Goal: Information Seeking & Learning: Learn about a topic

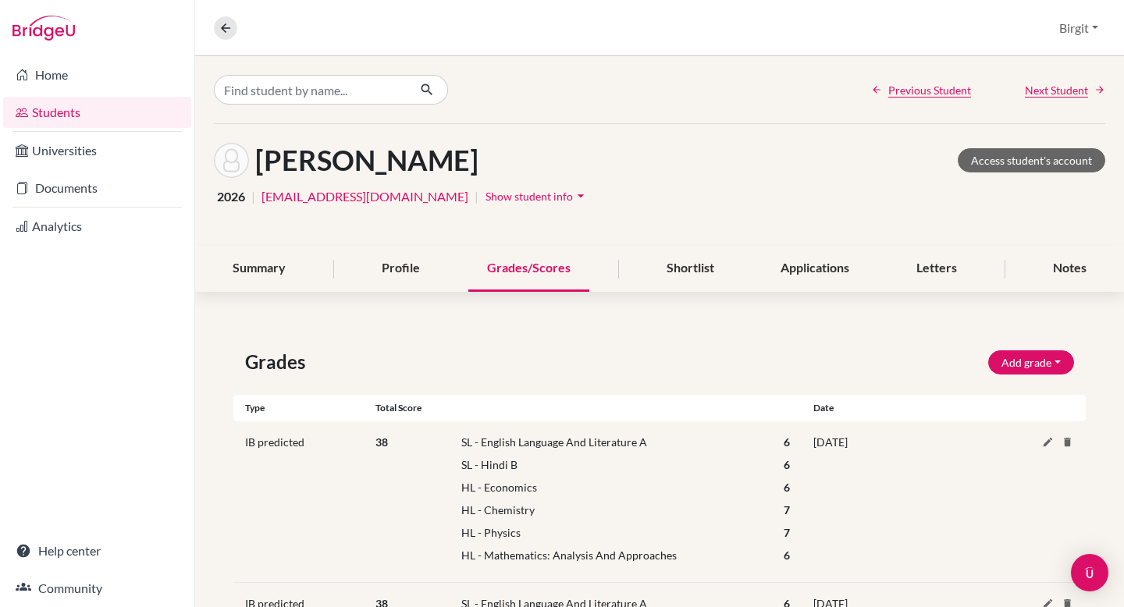
scroll to position [408, 0]
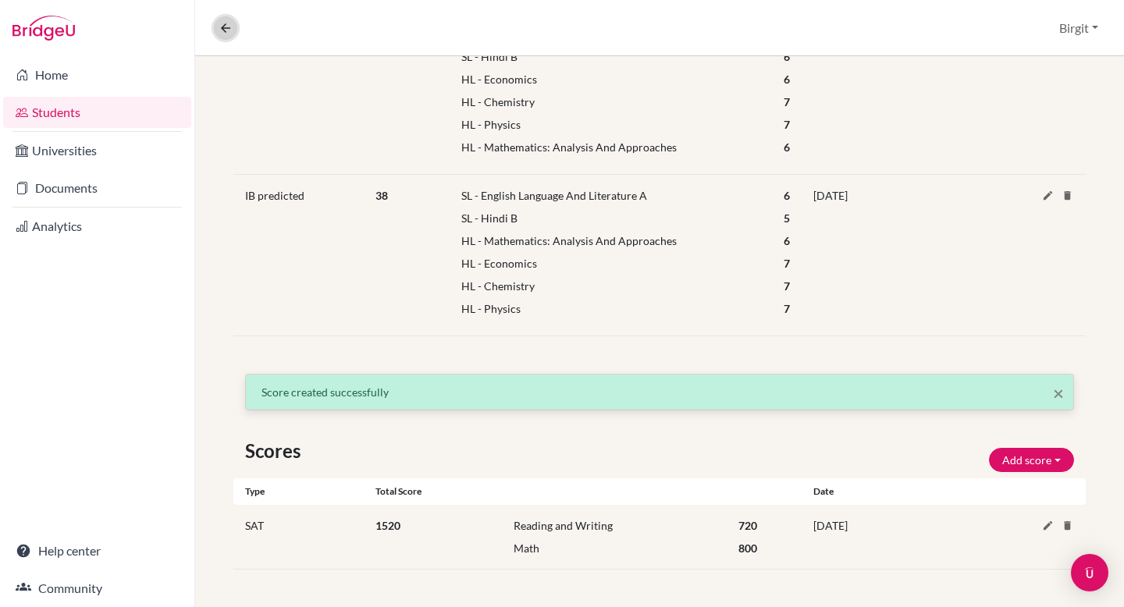
click at [222, 29] on icon at bounding box center [225, 28] width 14 height 14
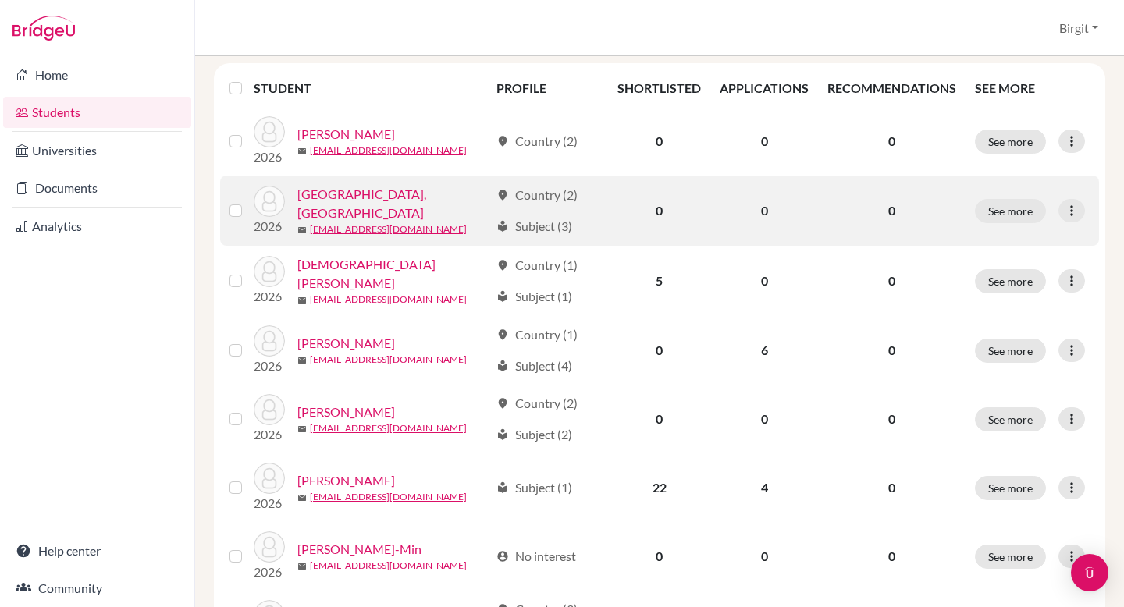
scroll to position [201, 0]
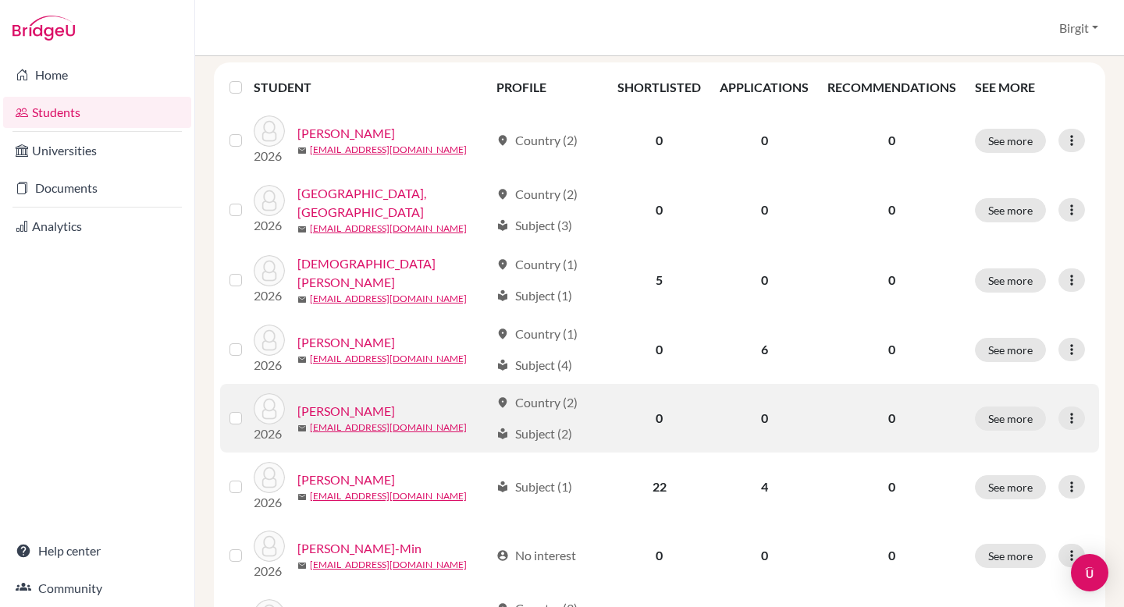
click at [342, 410] on link "[PERSON_NAME]" at bounding box center [346, 411] width 98 height 19
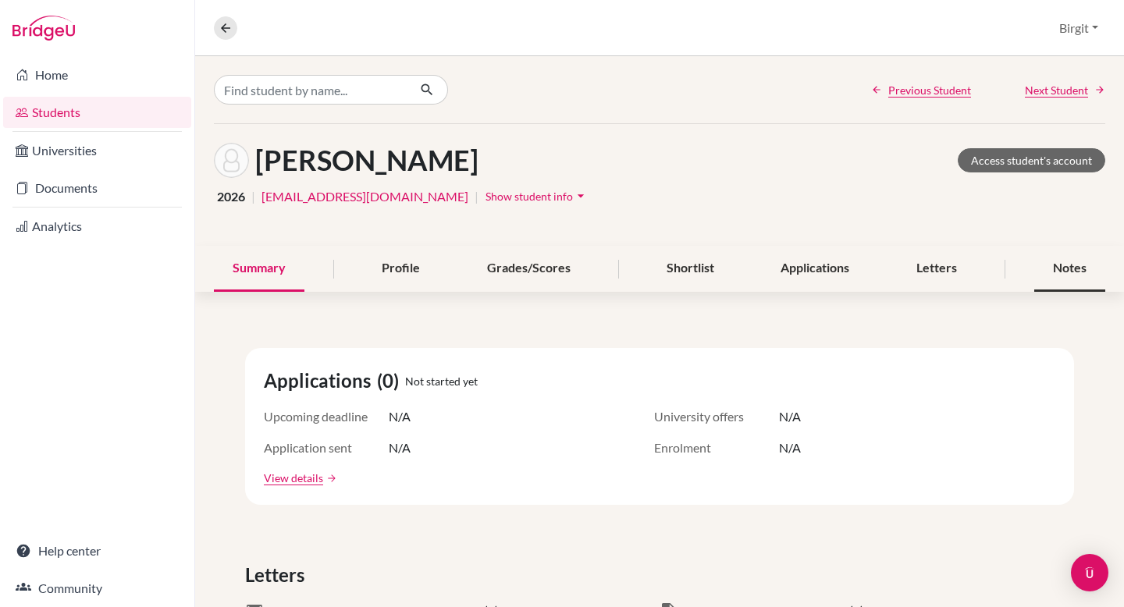
click at [1063, 271] on div "Notes" at bounding box center [1069, 269] width 71 height 46
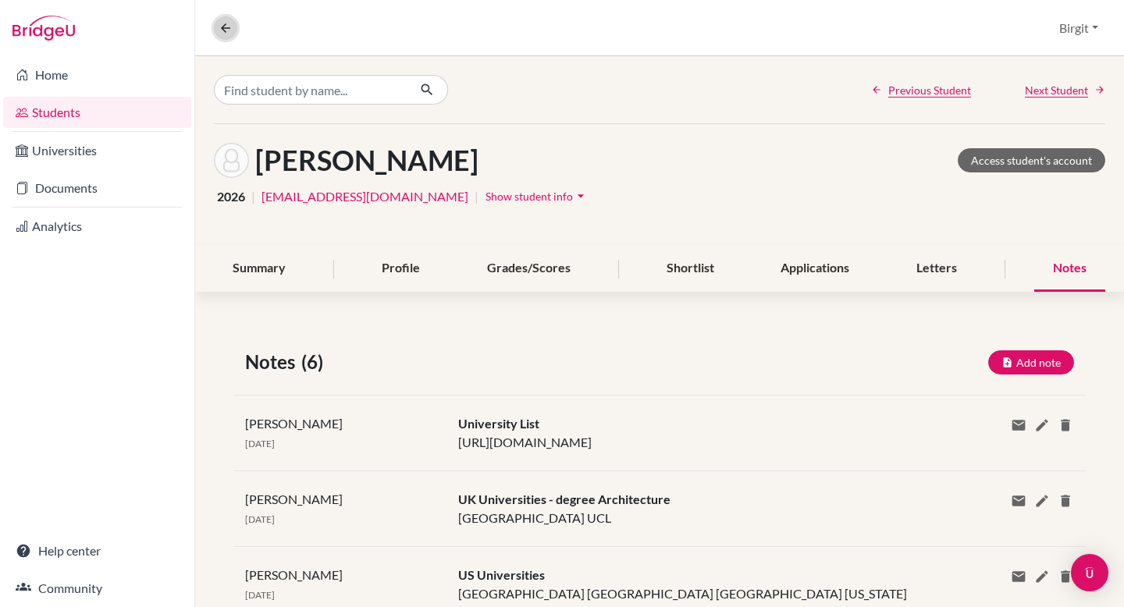
click at [225, 29] on icon at bounding box center [225, 28] width 14 height 14
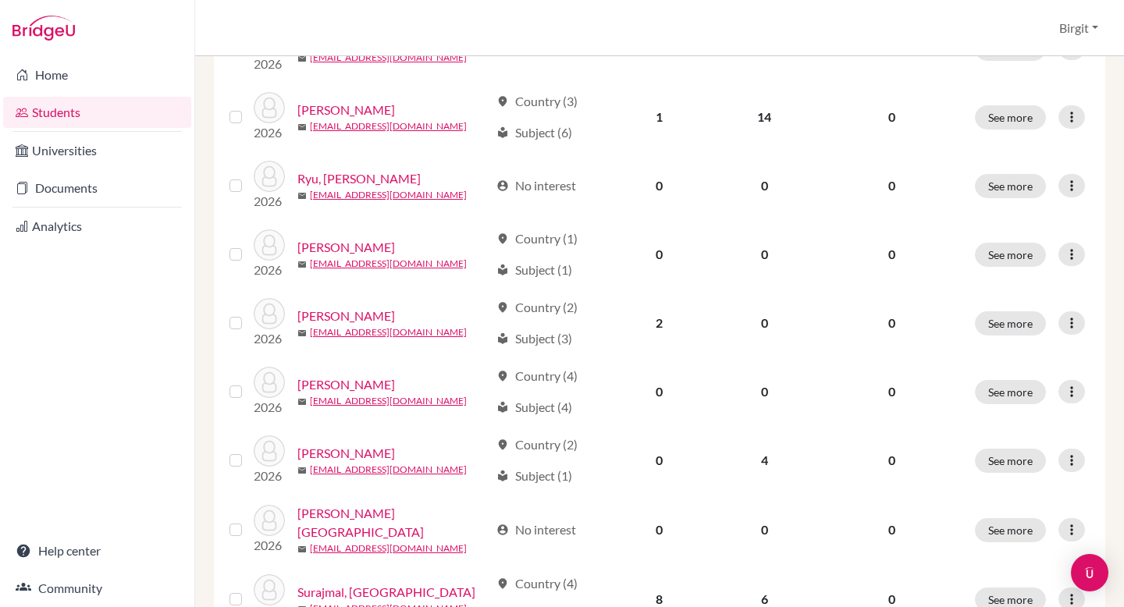
scroll to position [989, 0]
